Goal: Check status: Check status

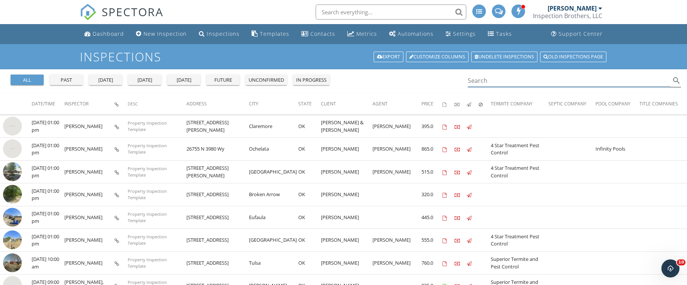
click at [498, 75] on input "Search" at bounding box center [569, 81] width 203 height 12
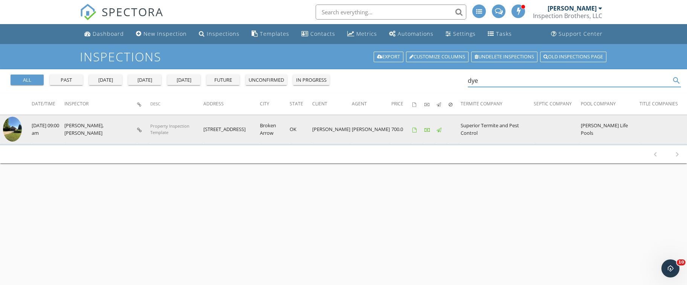
type input "dye"
click at [13, 129] on img at bounding box center [12, 129] width 19 height 25
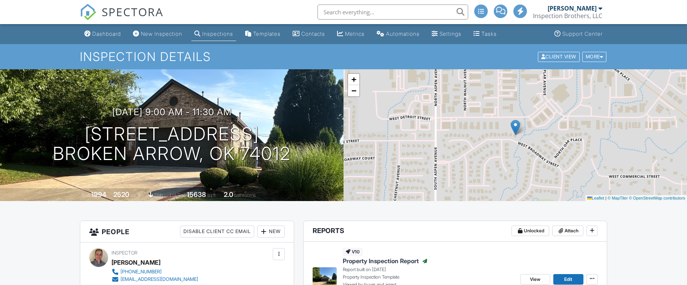
scroll to position [81, 0]
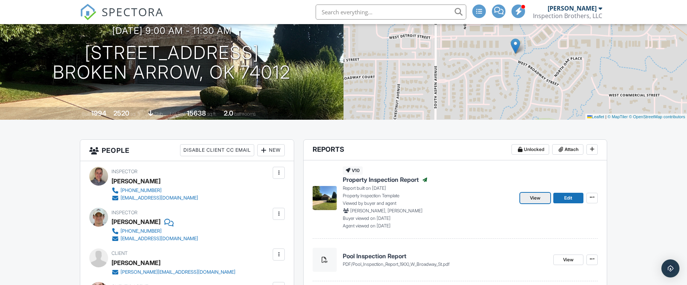
click at [539, 193] on link "View" at bounding box center [535, 198] width 30 height 11
